Goal: Information Seeking & Learning: Learn about a topic

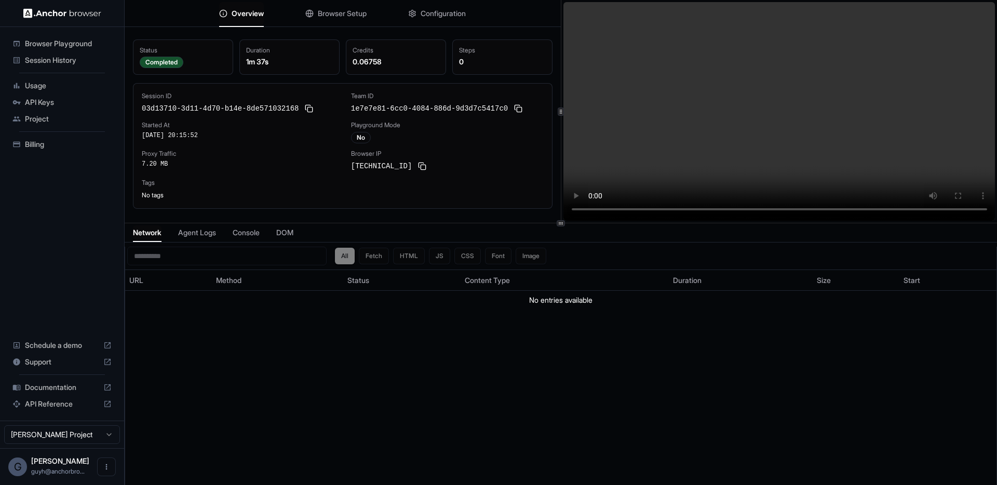
click at [92, 204] on div "Browser Playground Session History Usage API Keys Project Billing Schedule a de…" at bounding box center [62, 224] width 124 height 394
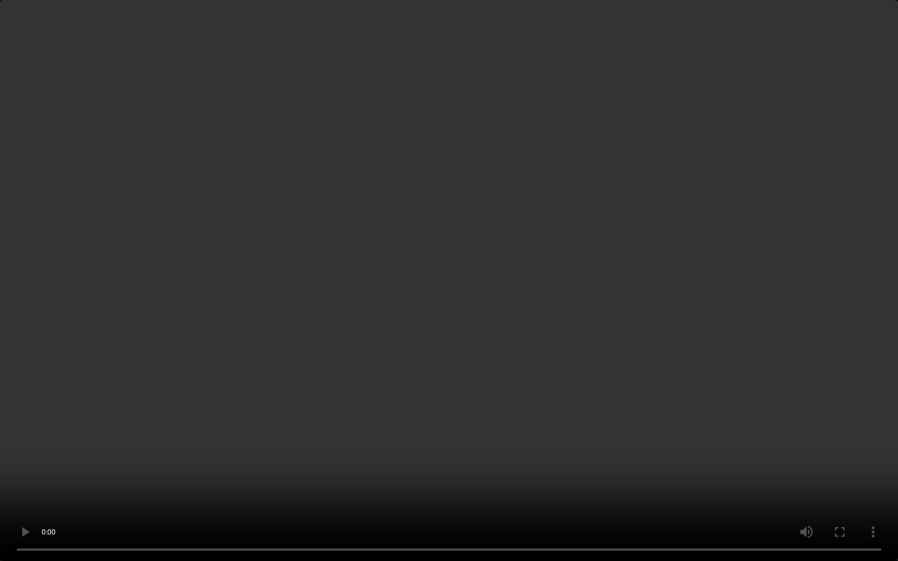
click at [181, 398] on video at bounding box center [449, 280] width 898 height 561
click at [181, 402] on video at bounding box center [449, 280] width 898 height 561
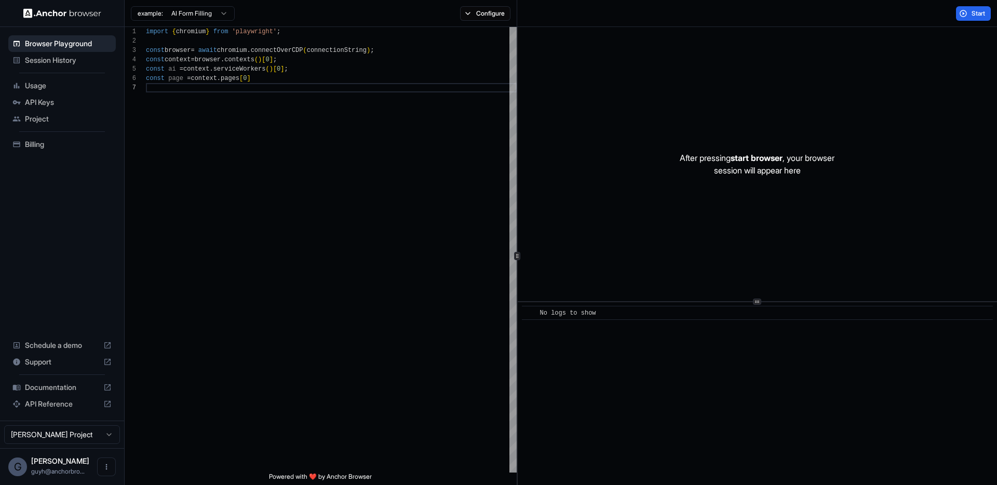
scroll to position [56, 0]
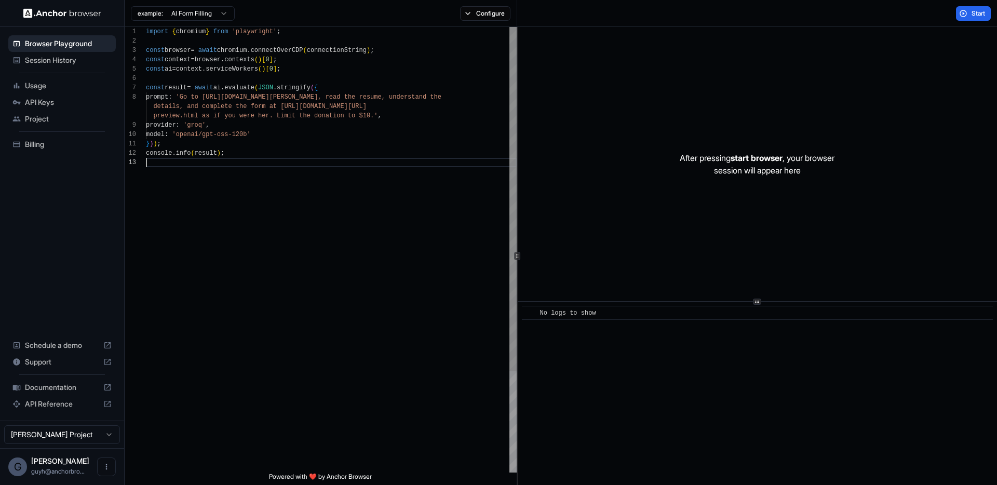
scroll to position [37, 0]
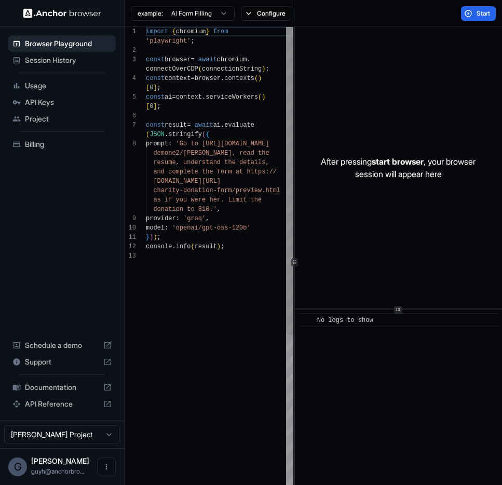
scroll to position [65, 0]
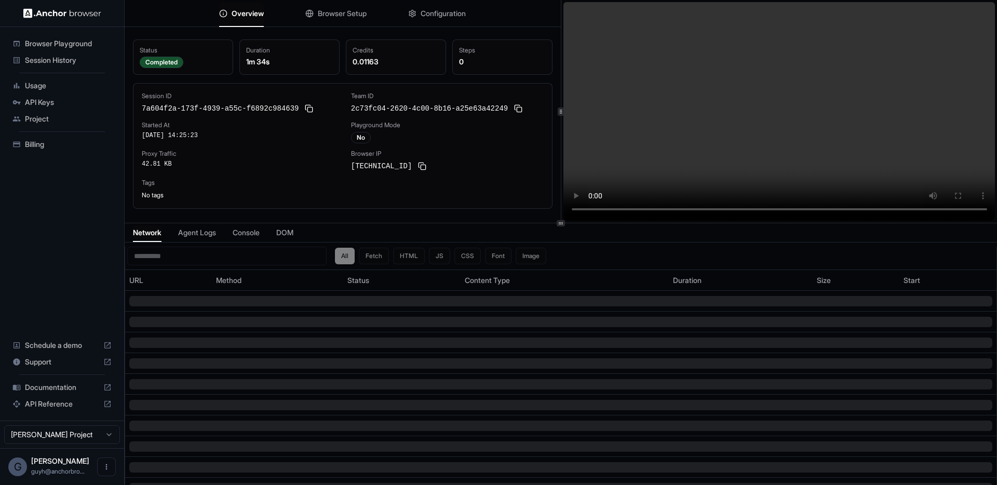
click at [670, 19] on video at bounding box center [780, 111] width 432 height 219
click at [672, 19] on video at bounding box center [780, 111] width 432 height 219
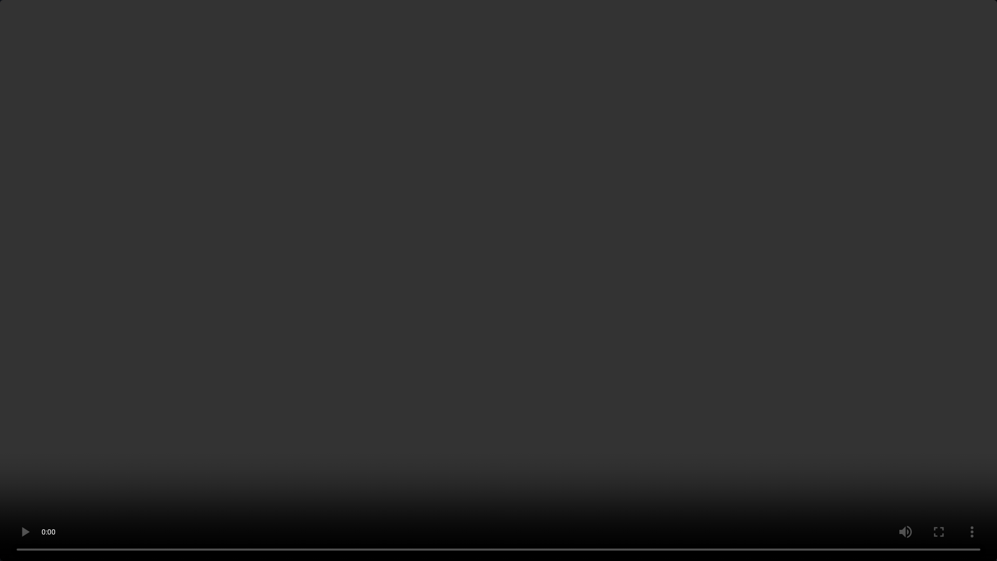
click at [672, 95] on video at bounding box center [498, 280] width 997 height 561
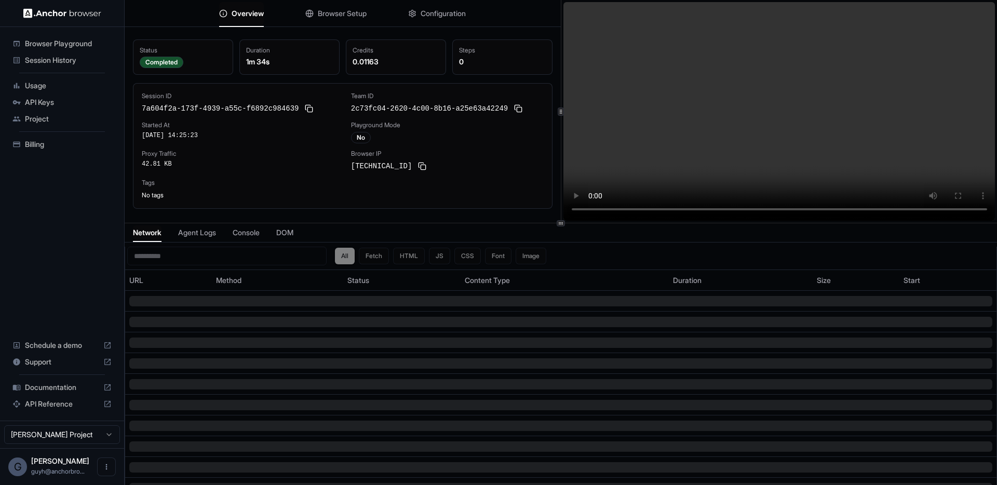
click at [599, 209] on video at bounding box center [780, 111] width 432 height 219
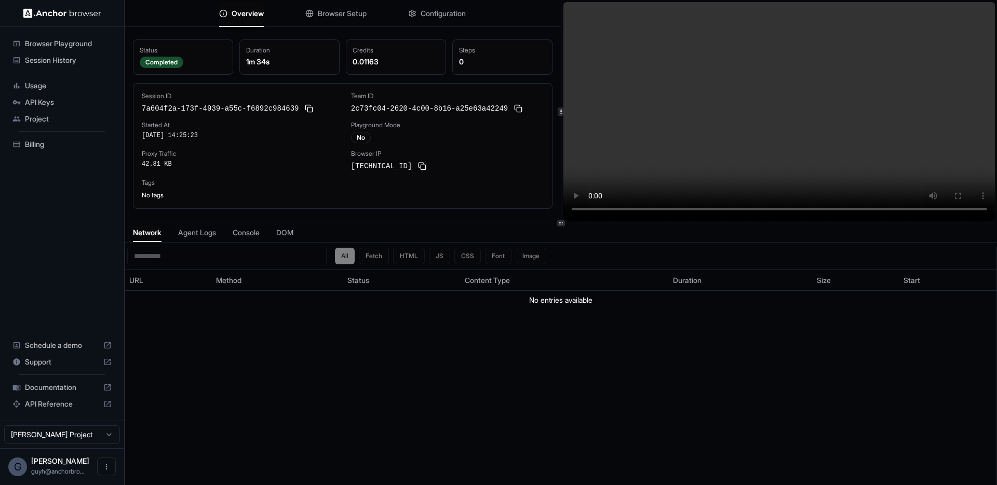
click at [208, 239] on button "Agent Logs" at bounding box center [197, 232] width 38 height 15
